Goal: Navigation & Orientation: Find specific page/section

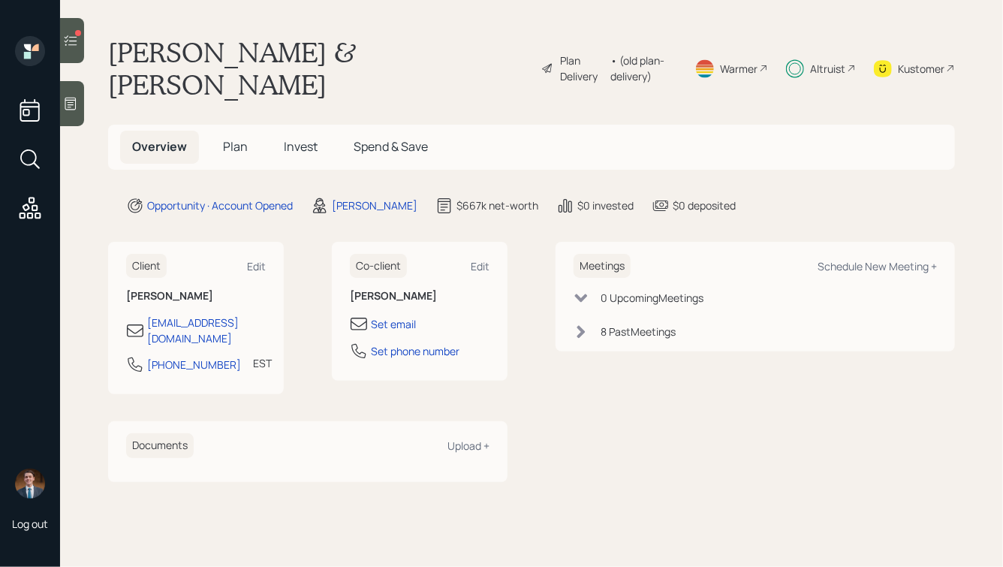
click at [74, 45] on icon at bounding box center [70, 40] width 15 height 15
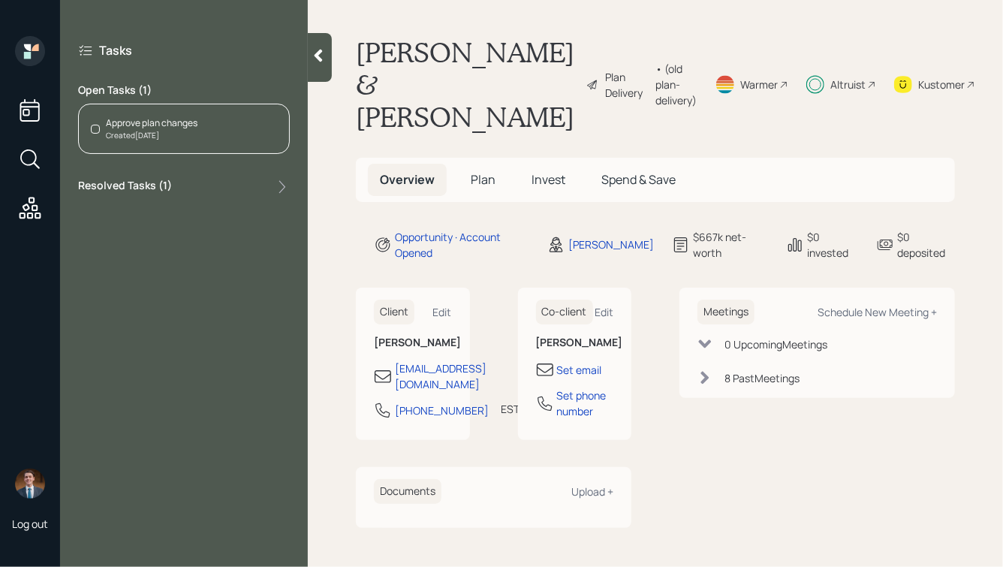
click at [481, 167] on h5 "Plan" at bounding box center [483, 180] width 49 height 32
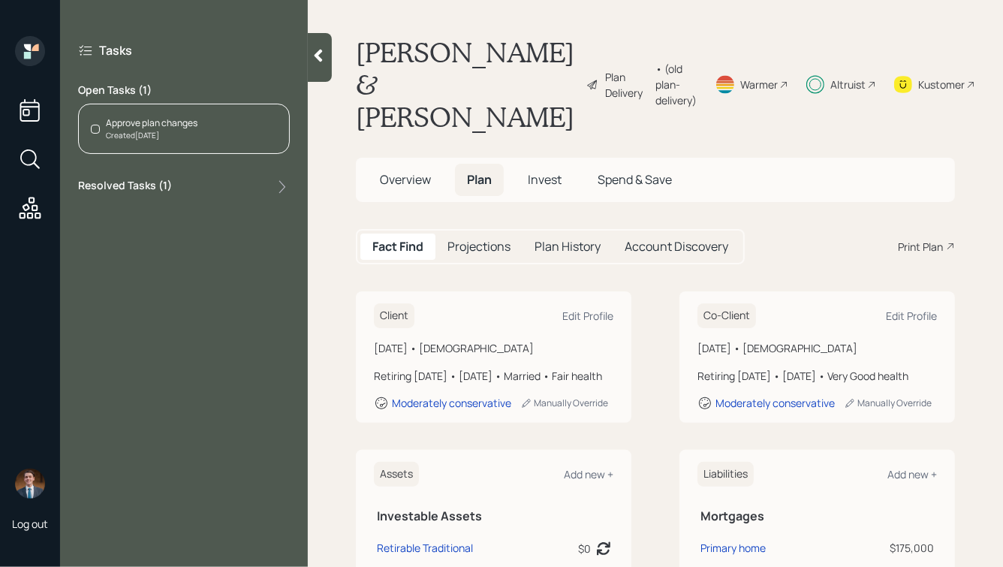
click at [309, 58] on div at bounding box center [320, 57] width 24 height 49
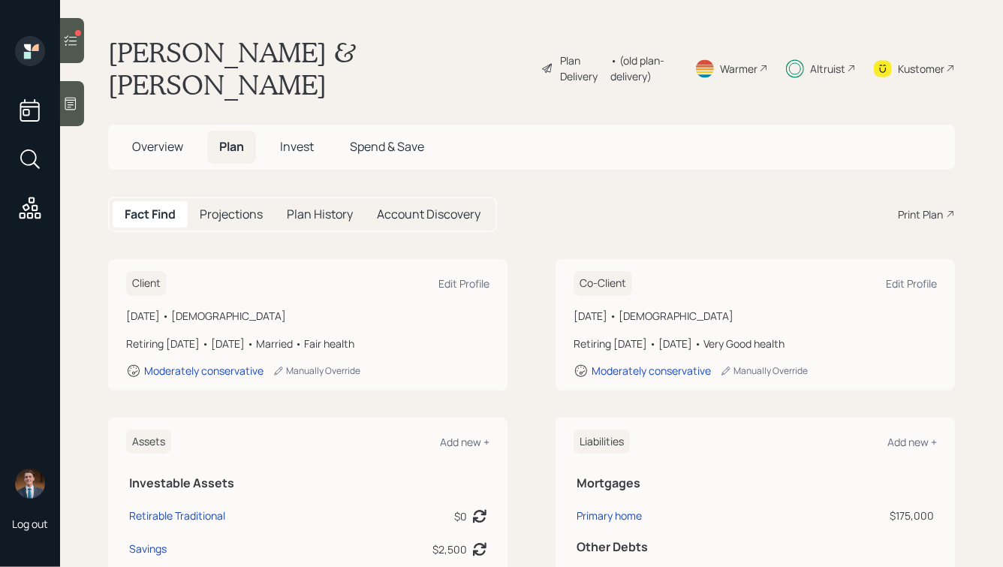
click at [20, 207] on icon at bounding box center [30, 207] width 27 height 27
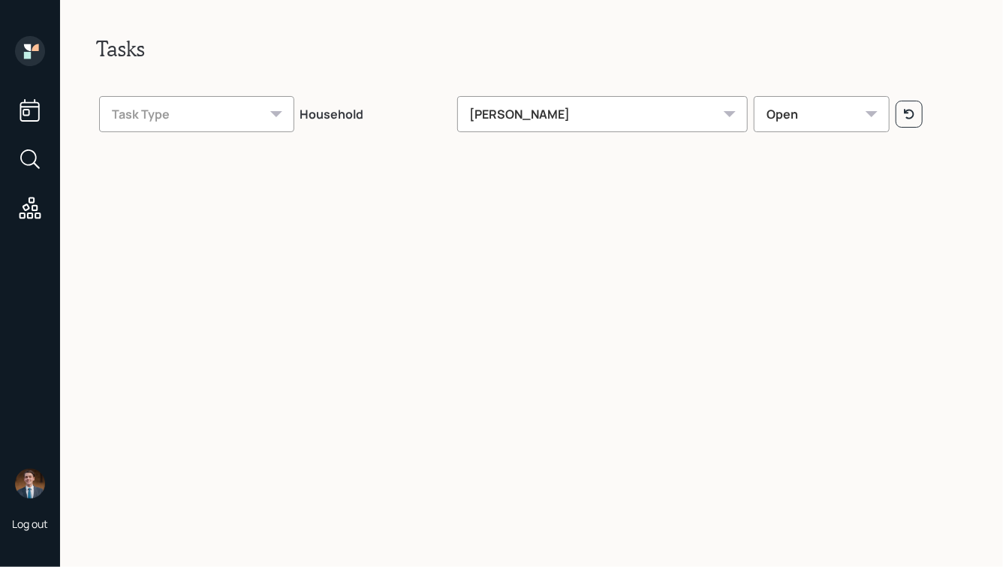
click at [561, 114] on div "[PERSON_NAME]" at bounding box center [602, 114] width 291 height 36
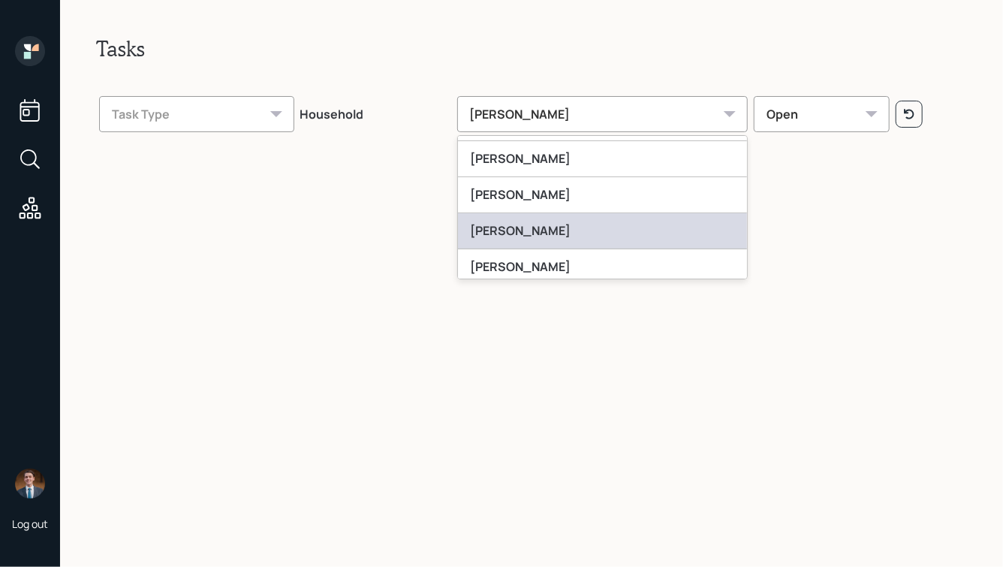
click at [540, 218] on div "[PERSON_NAME]" at bounding box center [603, 231] width 290 height 36
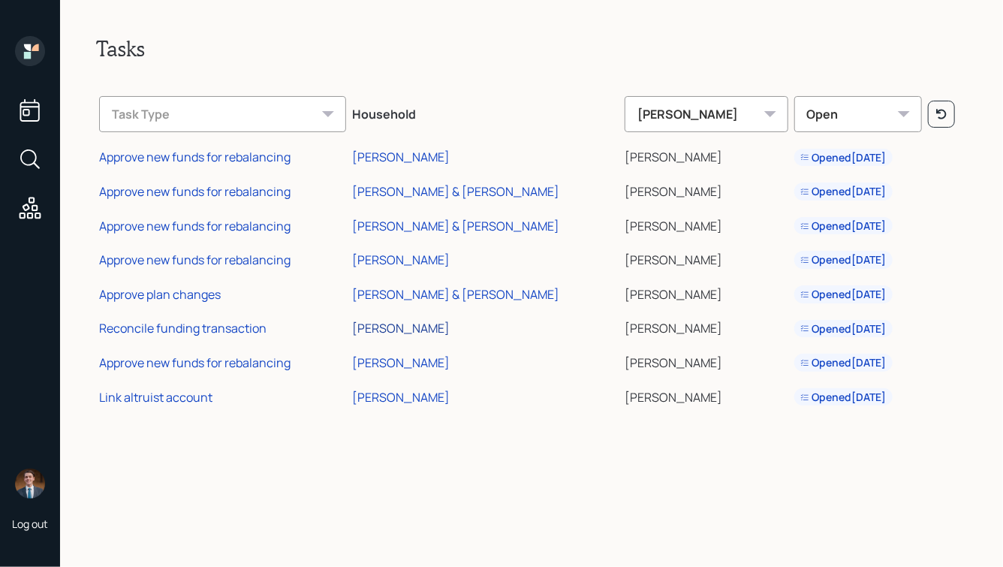
click at [418, 332] on div "[PERSON_NAME]" at bounding box center [401, 328] width 98 height 17
